Goal: Information Seeking & Learning: Learn about a topic

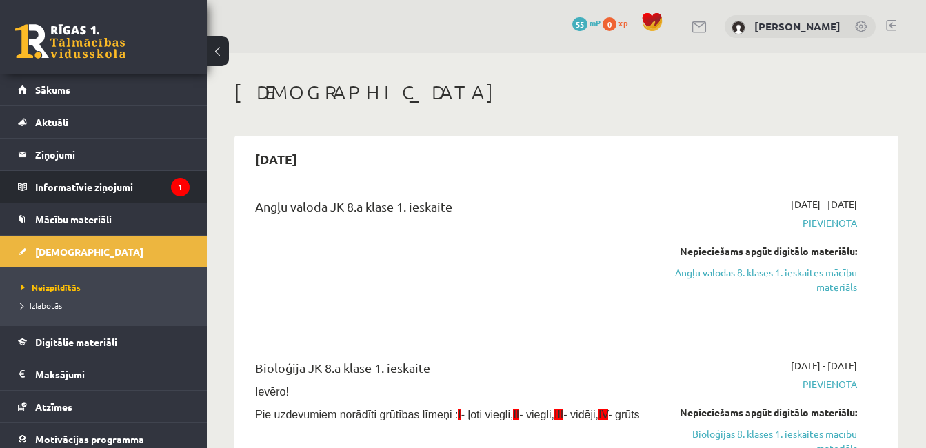
click at [147, 184] on legend "Informatīvie ziņojumi 1" at bounding box center [112, 187] width 154 height 32
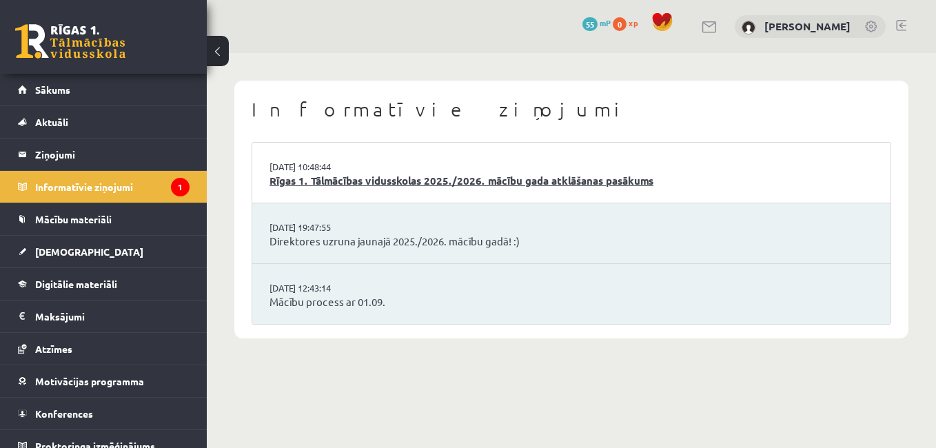
click at [354, 186] on link "Rīgas 1. Tālmācības vidusskolas 2025./2026. mācību gada atklāšanas pasākums" at bounding box center [571, 181] width 604 height 16
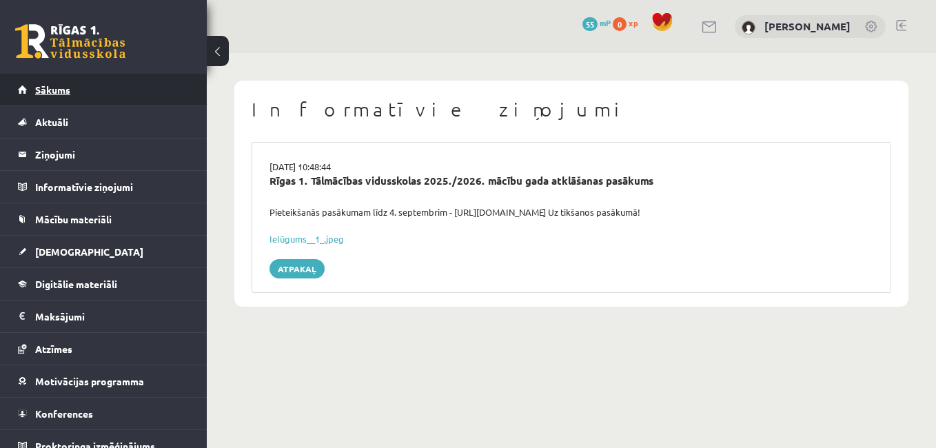
click at [70, 101] on link "Sākums" at bounding box center [104, 90] width 172 height 32
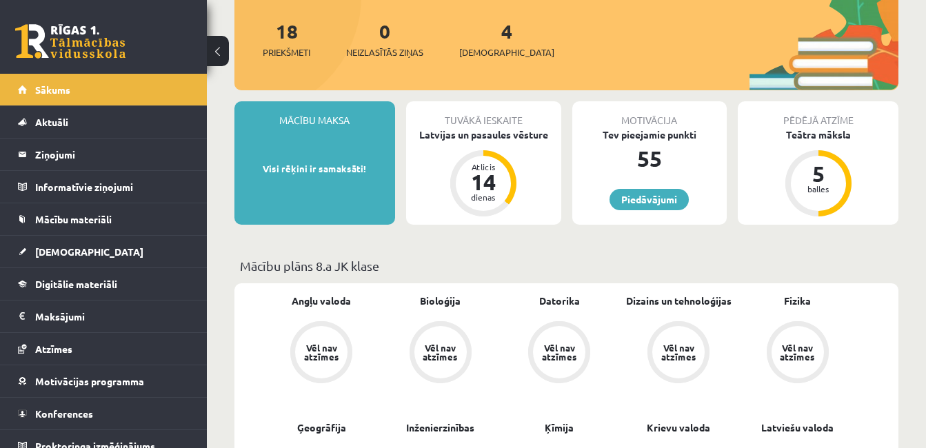
scroll to position [162, 0]
click at [481, 230] on div "Mācību maksa Visi rēķini ir samaksāti! Tuvākā ieskaite Latvijas un pasaules vēs…" at bounding box center [566, 169] width 664 height 134
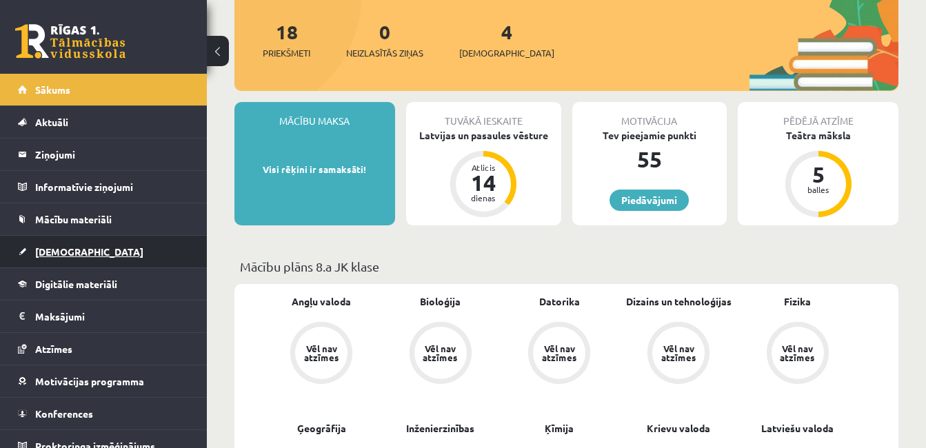
click at [96, 249] on link "[DEMOGRAPHIC_DATA]" at bounding box center [104, 252] width 172 height 32
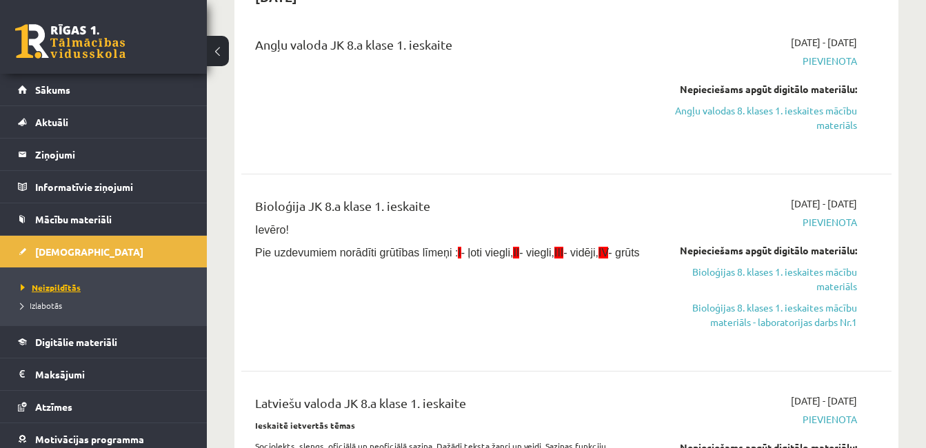
click at [65, 285] on span "Neizpildītās" at bounding box center [51, 287] width 60 height 11
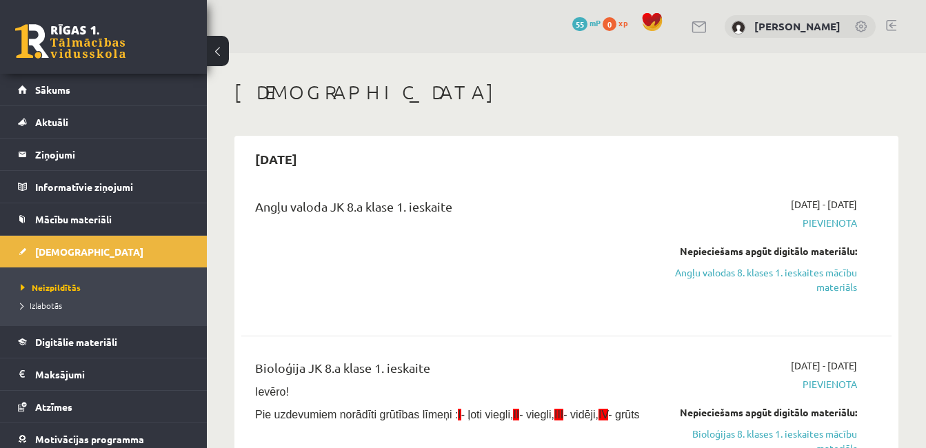
click at [691, 27] on link at bounding box center [699, 27] width 17 height 12
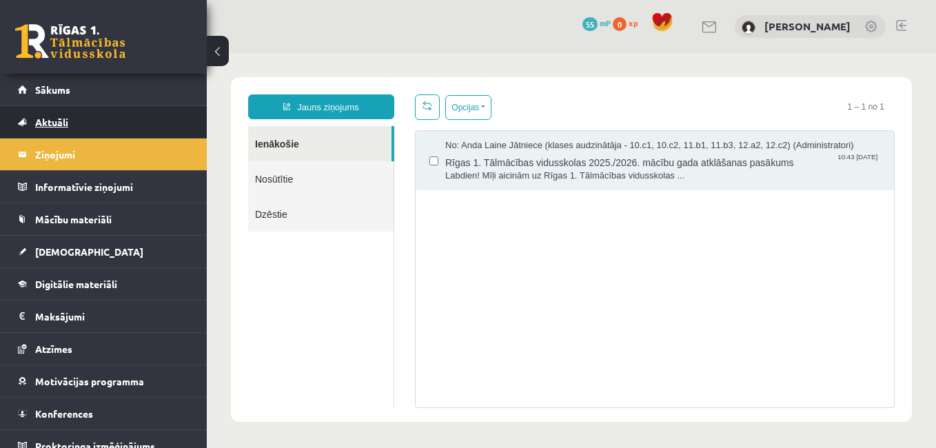
click at [161, 126] on link "Aktuāli" at bounding box center [104, 122] width 172 height 32
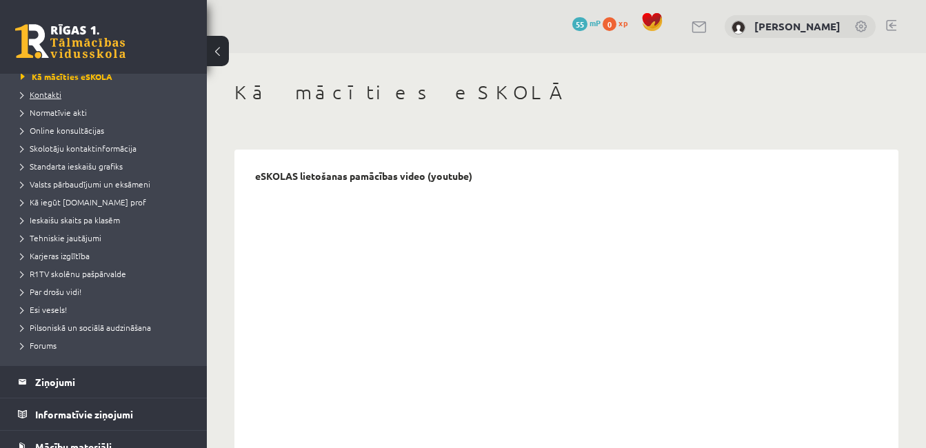
scroll to position [82, 0]
click at [52, 274] on span "R1TV skolēnu pašpārvalde" at bounding box center [73, 272] width 105 height 11
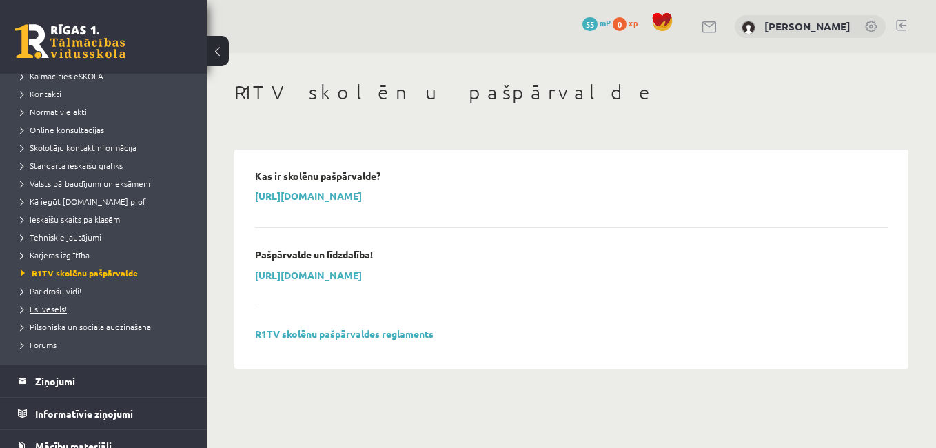
click at [67, 307] on link "Esi vesels!" at bounding box center [107, 309] width 172 height 12
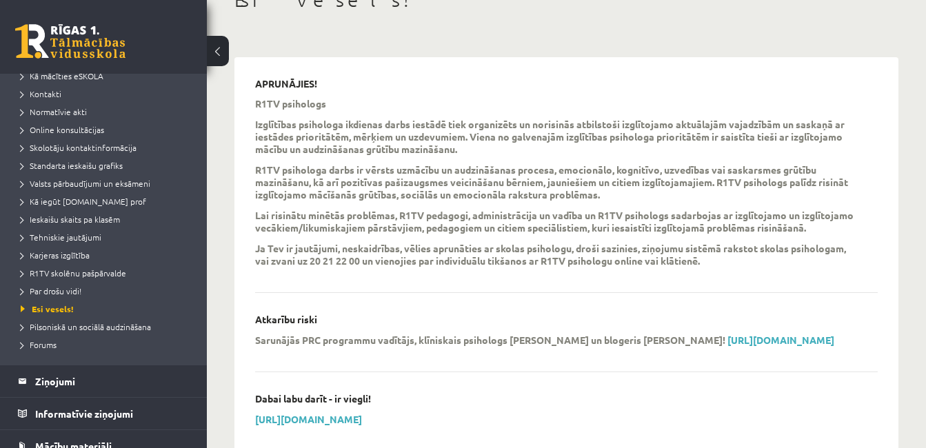
scroll to position [94, 0]
click at [57, 348] on link "Forums" at bounding box center [107, 344] width 172 height 12
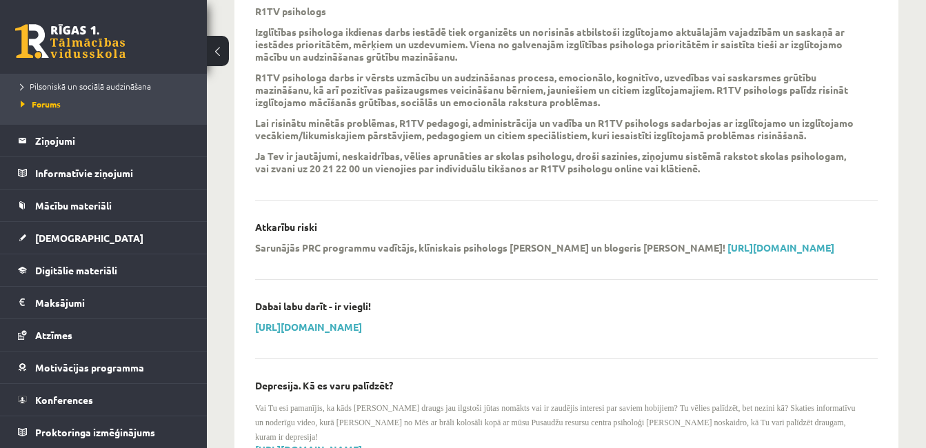
scroll to position [185, 0]
click at [51, 403] on span "Konferences" at bounding box center [64, 400] width 58 height 12
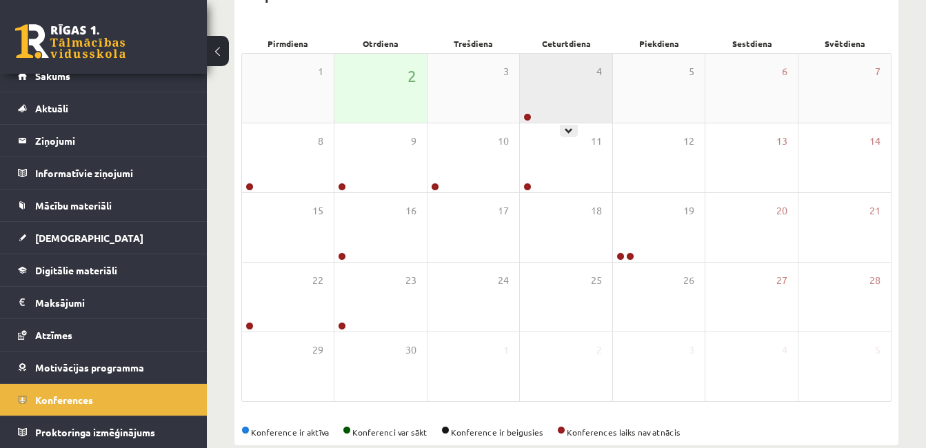
click at [543, 101] on div "4" at bounding box center [566, 88] width 92 height 69
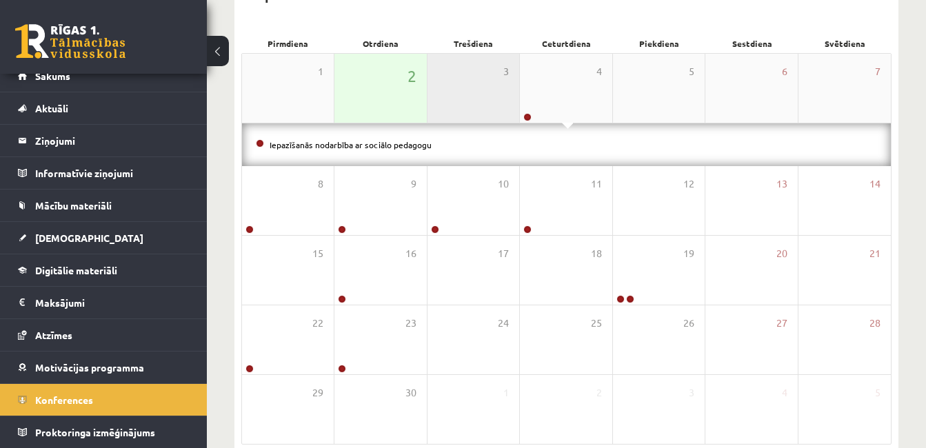
click at [496, 72] on div "3" at bounding box center [473, 88] width 92 height 69
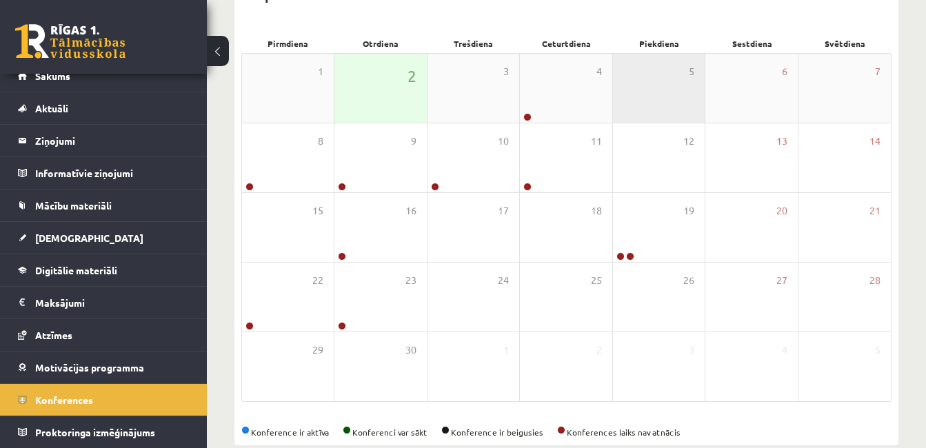
click at [620, 76] on div "5" at bounding box center [659, 88] width 92 height 69
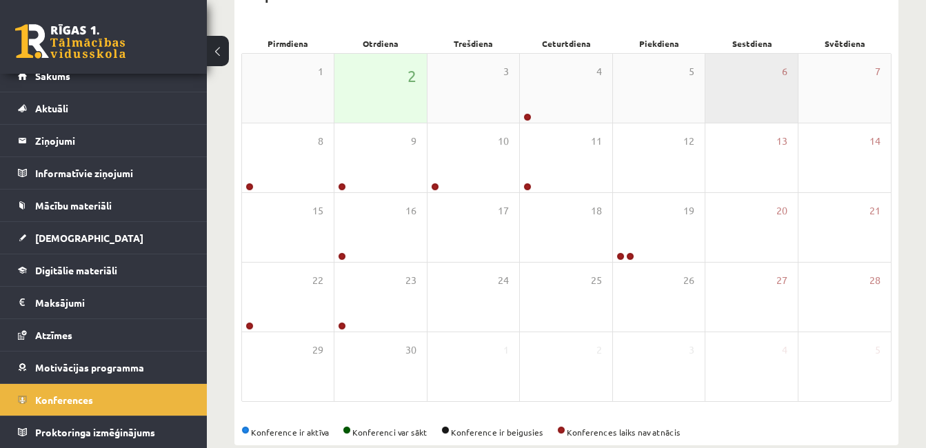
click at [728, 84] on div "6" at bounding box center [751, 88] width 92 height 69
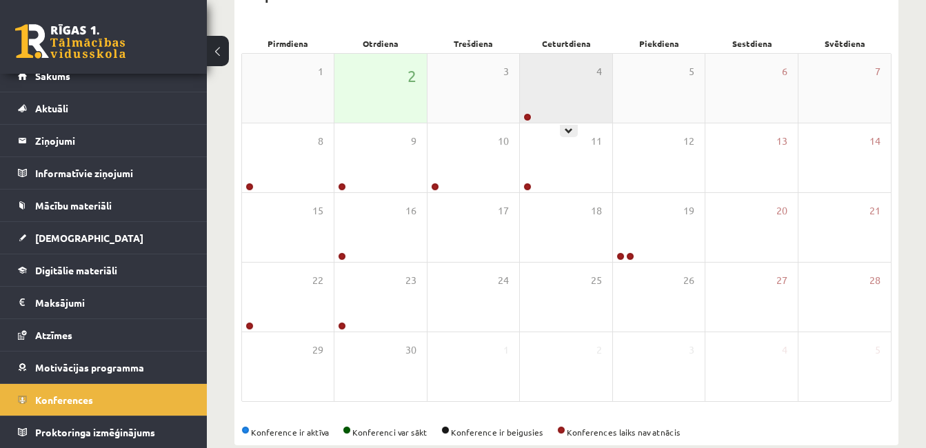
click at [575, 117] on div "4" at bounding box center [566, 88] width 92 height 69
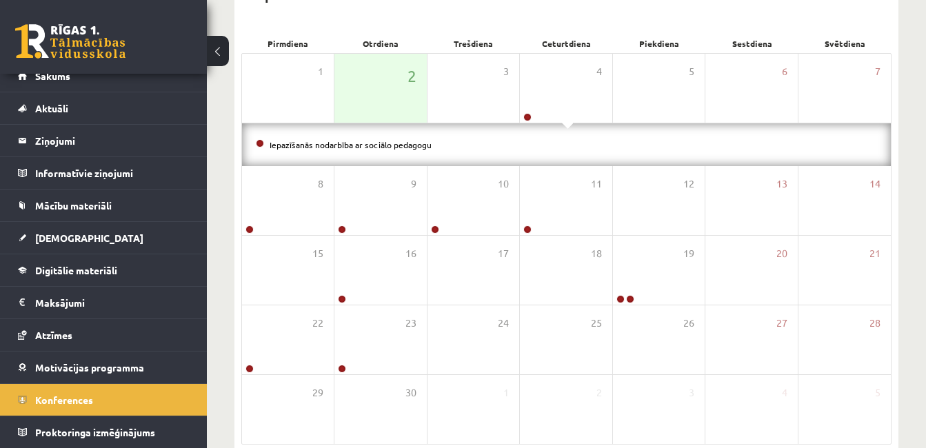
click at [456, 151] on li "Iepazīšanās nodarbība ar sociālo pedagogu" at bounding box center [566, 144] width 621 height 15
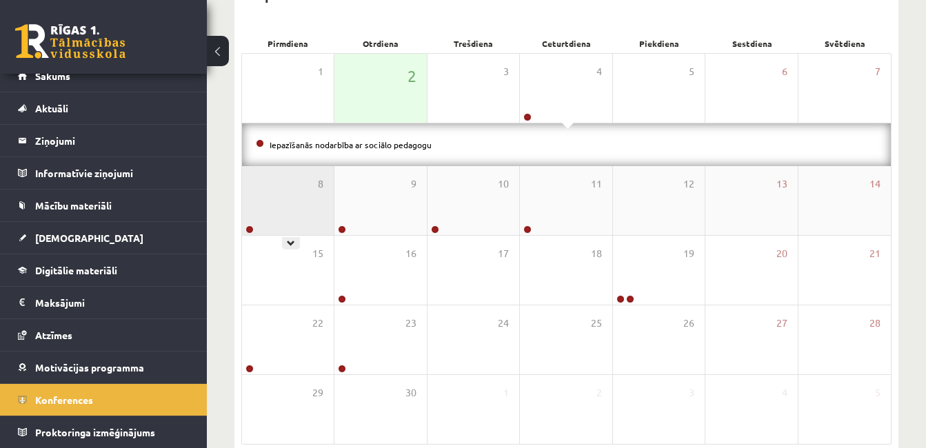
click at [279, 198] on div "8" at bounding box center [288, 200] width 92 height 69
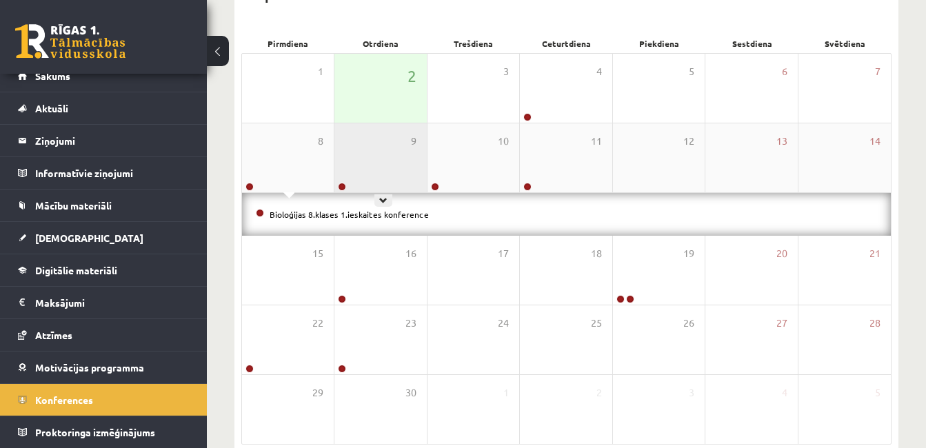
click at [381, 167] on div "9" at bounding box center [380, 157] width 92 height 69
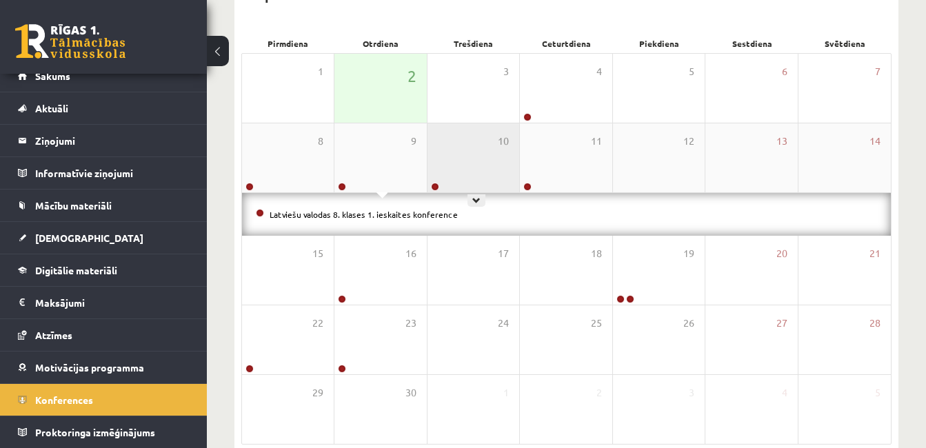
click at [445, 156] on div "10" at bounding box center [473, 157] width 92 height 69
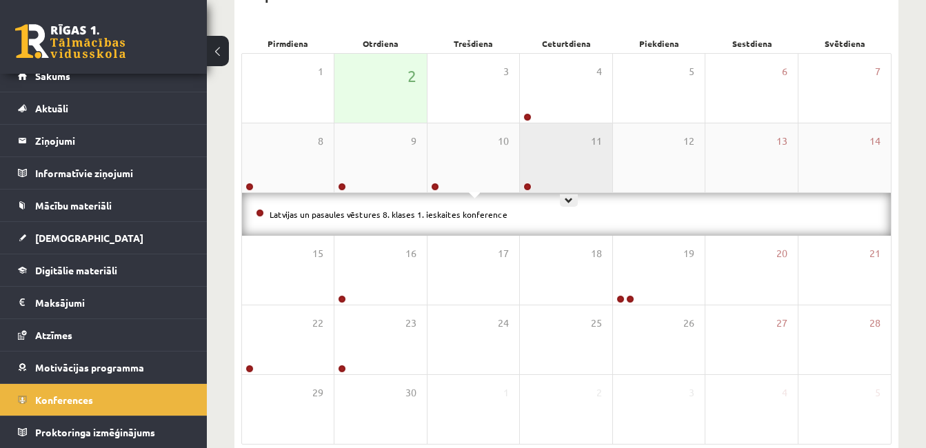
click at [572, 146] on div "11" at bounding box center [566, 157] width 92 height 69
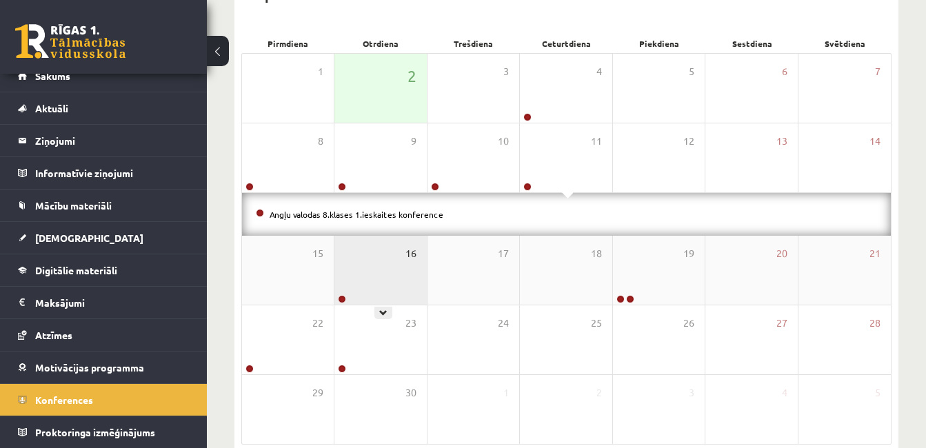
click at [405, 246] on span "16" at bounding box center [410, 253] width 11 height 15
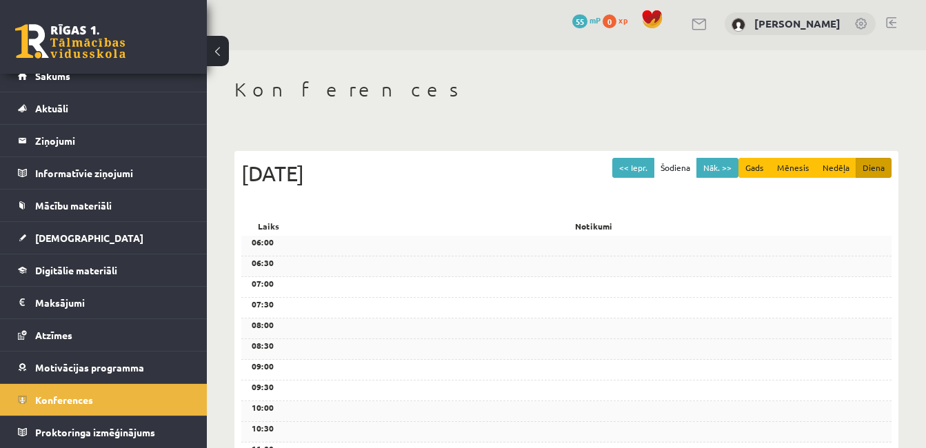
scroll to position [0, 0]
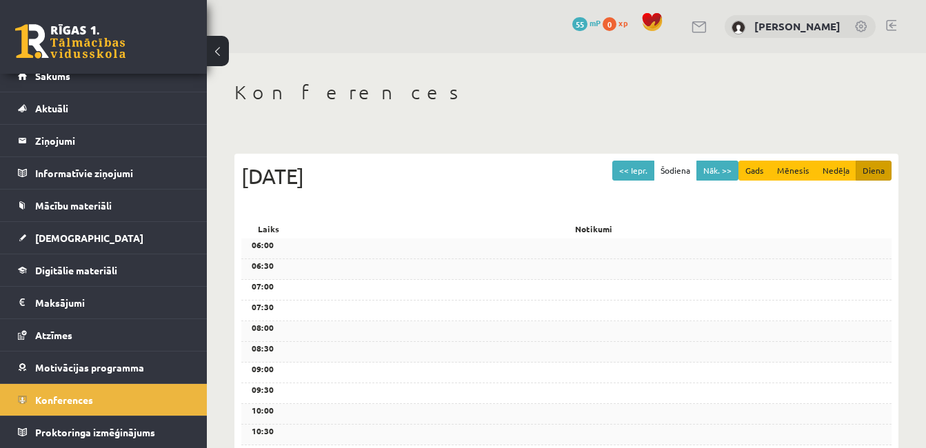
click at [220, 47] on button at bounding box center [218, 51] width 22 height 30
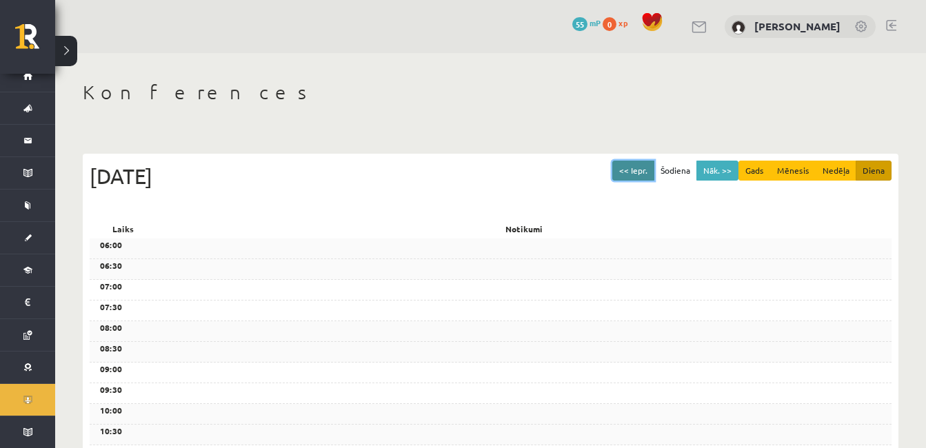
click at [652, 166] on button "<< Iepr." at bounding box center [633, 171] width 42 height 20
click at [713, 166] on button "Nāk. >>" at bounding box center [717, 171] width 42 height 20
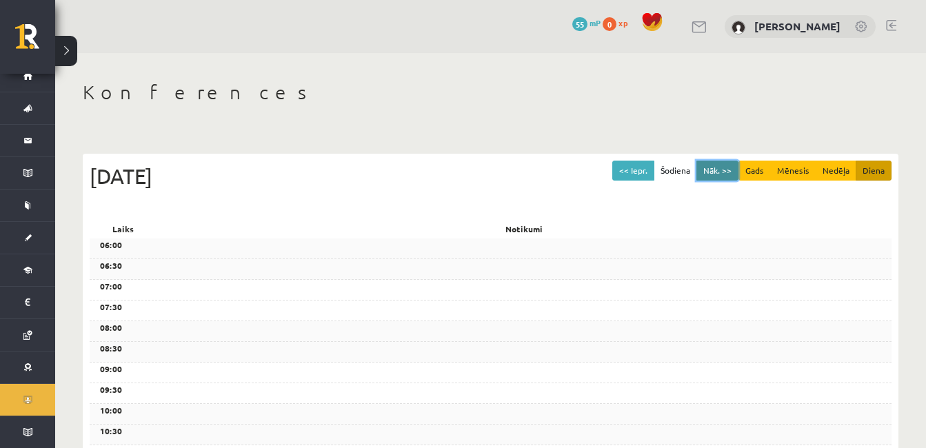
click at [713, 166] on button "Nāk. >>" at bounding box center [717, 171] width 42 height 20
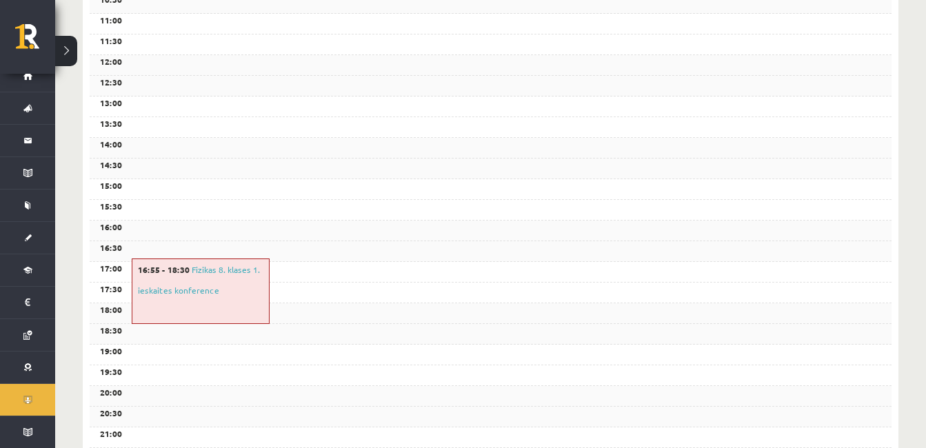
scroll to position [524, 0]
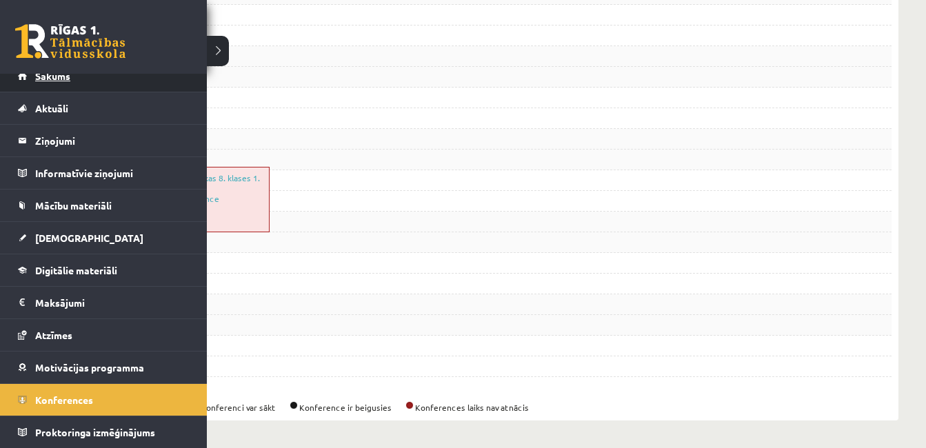
click at [34, 77] on link "Sākums" at bounding box center [104, 76] width 172 height 32
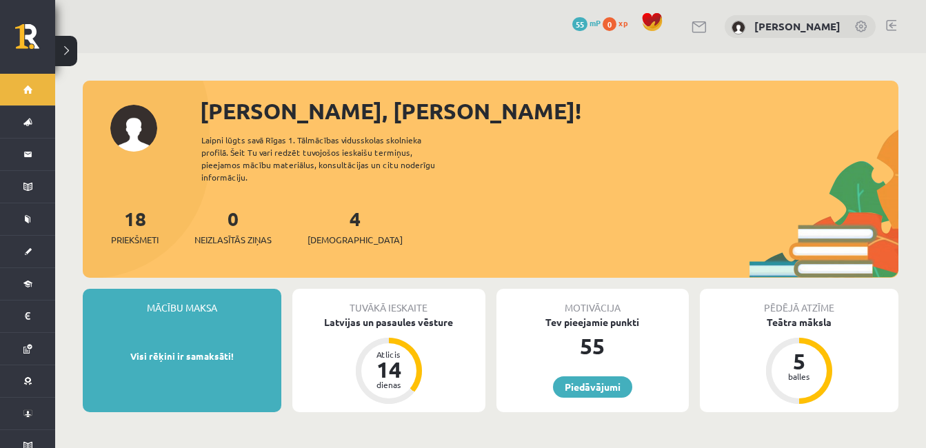
scroll to position [285, 0]
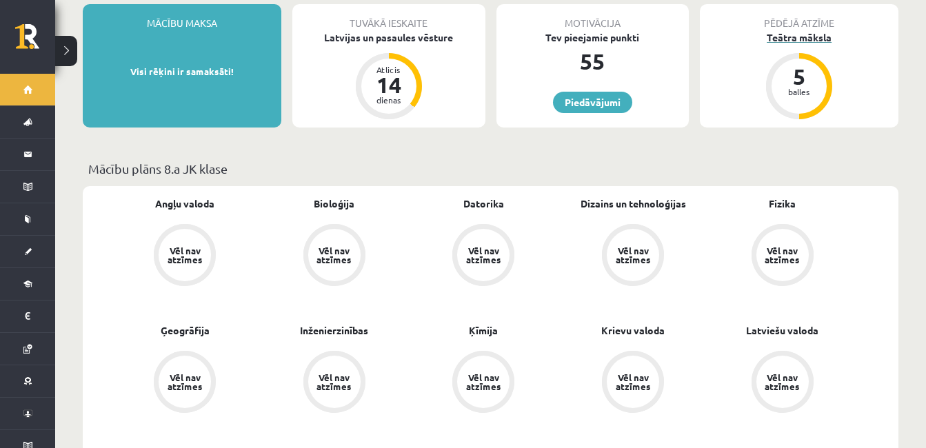
click at [794, 30] on div "Teātra māksla" at bounding box center [799, 37] width 198 height 14
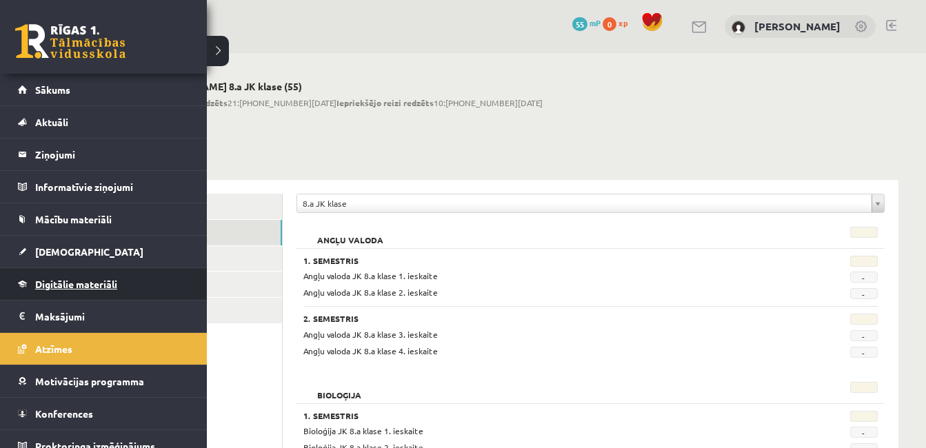
click at [74, 281] on span "Digitālie materiāli" at bounding box center [76, 284] width 82 height 12
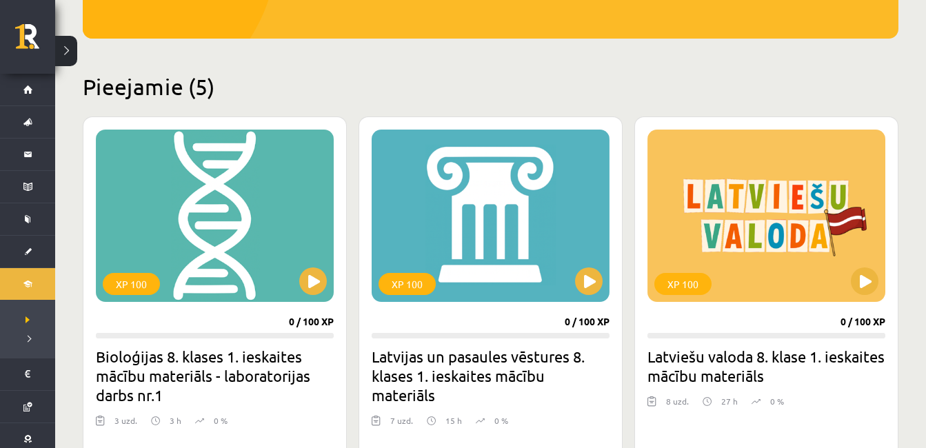
scroll to position [329, 0]
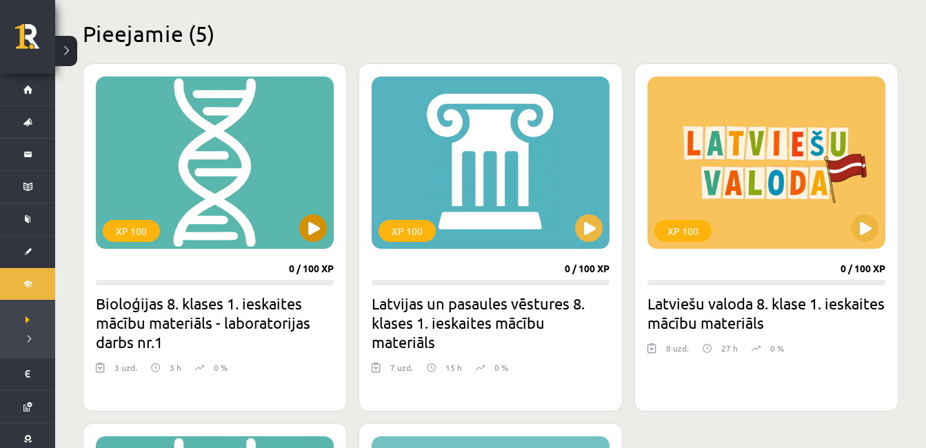
click at [323, 243] on div "XP 100" at bounding box center [215, 163] width 238 height 172
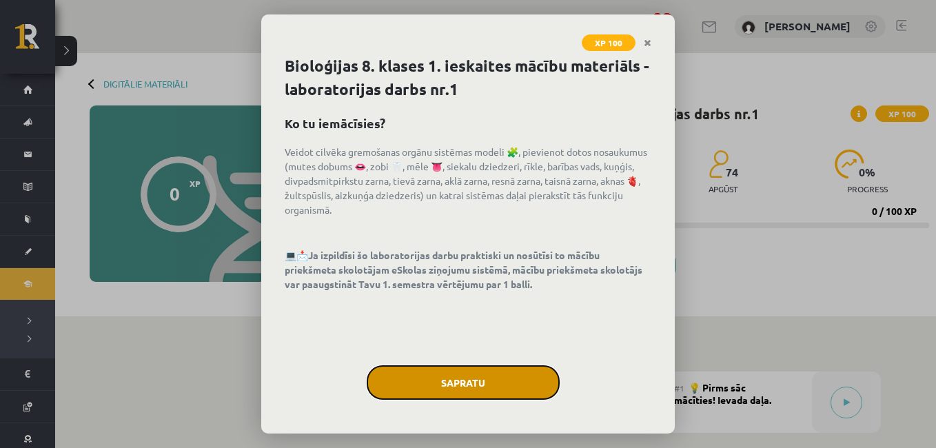
click at [432, 382] on button "Sapratu" at bounding box center [463, 382] width 193 height 34
